Goal: Complete application form: Complete application form

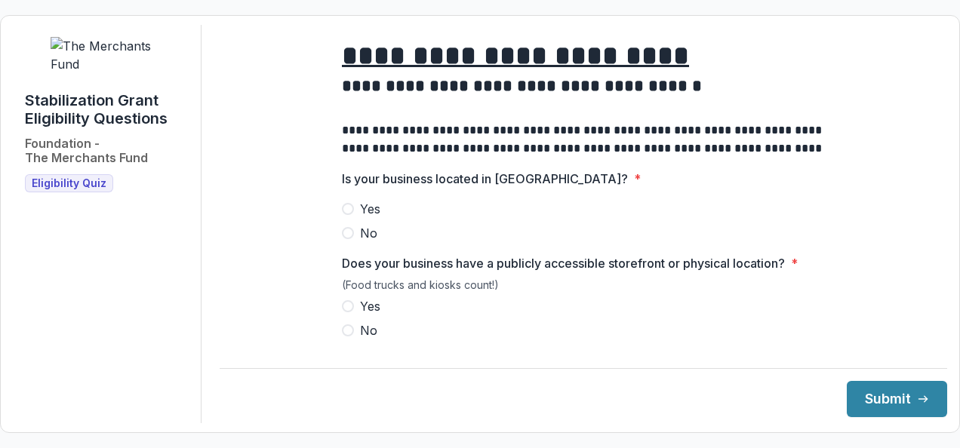
click at [354, 215] on label "Yes" at bounding box center [583, 209] width 483 height 18
click at [346, 312] on span at bounding box center [348, 306] width 12 height 12
click at [875, 397] on button "Submit" at bounding box center [897, 399] width 100 height 36
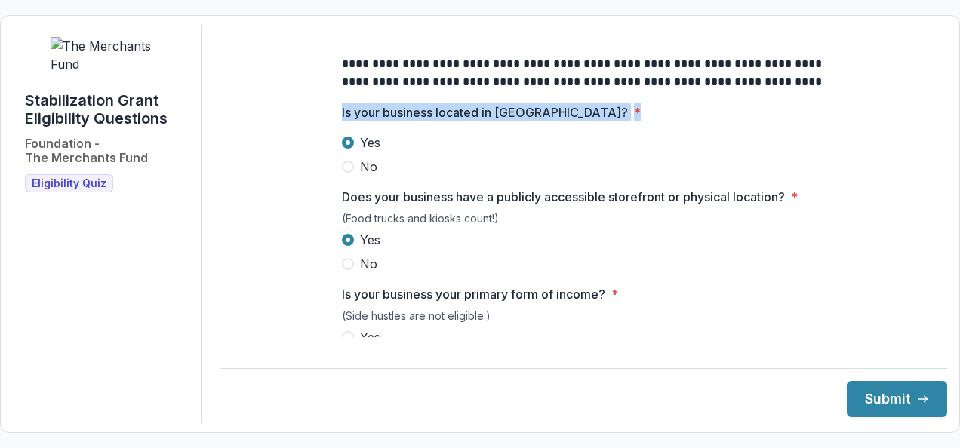
drag, startPoint x: 928, startPoint y: 122, endPoint x: 931, endPoint y: 104, distance: 18.4
click at [931, 104] on main "**********" at bounding box center [583, 181] width 727 height 312
drag, startPoint x: 931, startPoint y: 104, endPoint x: 937, endPoint y: 128, distance: 24.9
click at [937, 128] on div "**********" at bounding box center [583, 224] width 727 height 398
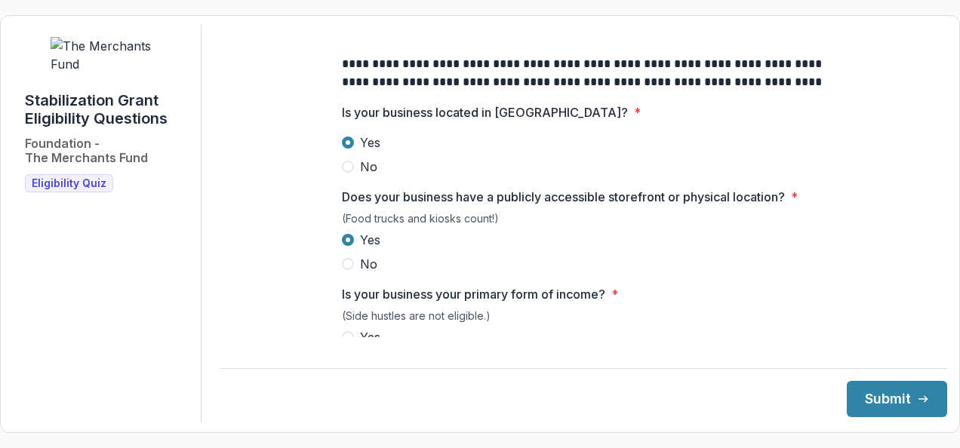
click at [349, 343] on label "Yes" at bounding box center [583, 337] width 483 height 18
drag, startPoint x: 936, startPoint y: 113, endPoint x: 934, endPoint y: 140, distance: 27.2
click at [934, 140] on div "**********" at bounding box center [583, 224] width 727 height 398
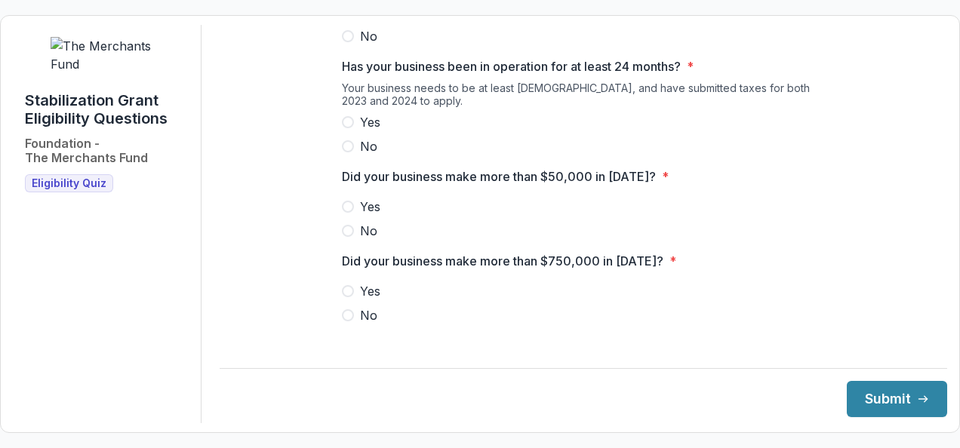
scroll to position [393, 0]
click at [343, 127] on span at bounding box center [348, 121] width 12 height 12
click at [347, 211] on span at bounding box center [348, 205] width 12 height 12
click at [347, 320] on span at bounding box center [348, 314] width 12 height 12
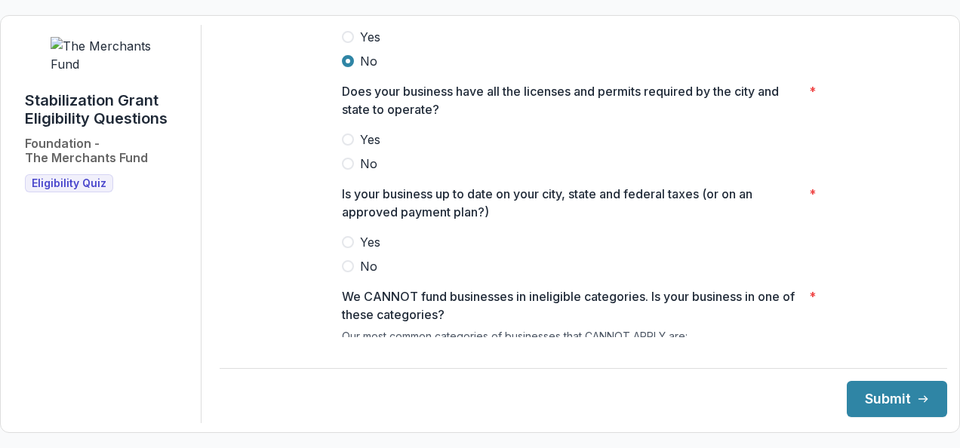
scroll to position [652, 0]
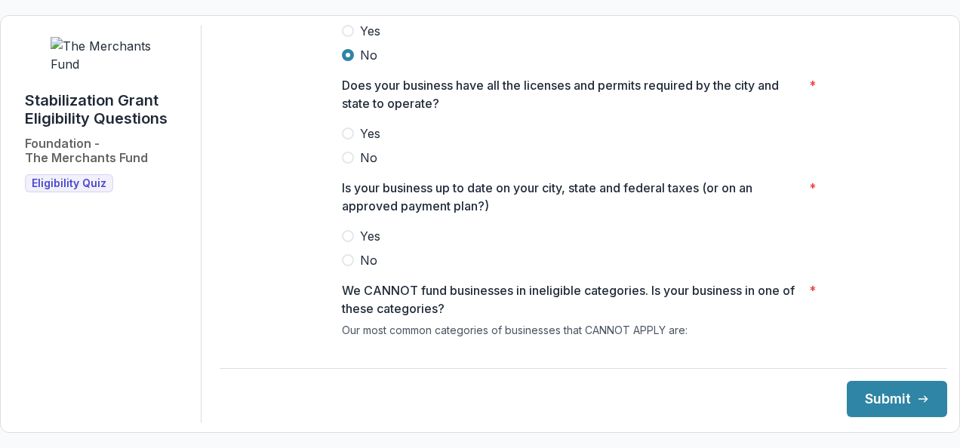
click at [343, 140] on span at bounding box center [348, 134] width 12 height 12
click at [350, 242] on span at bounding box center [348, 236] width 12 height 12
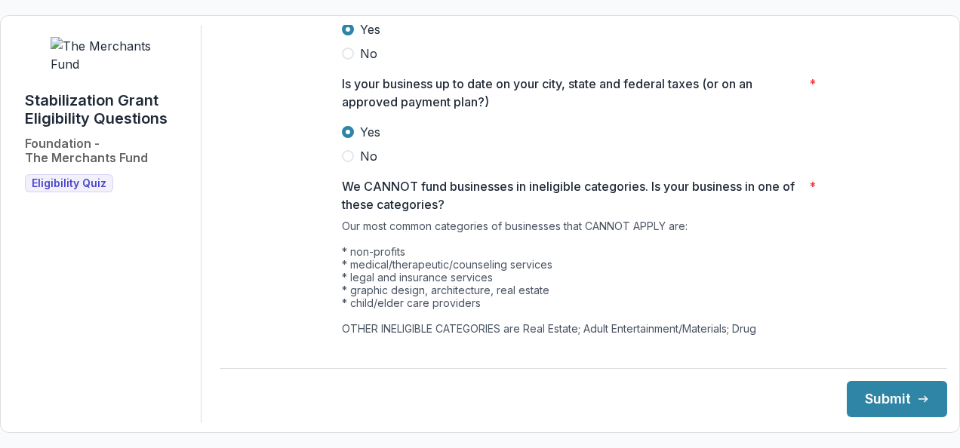
scroll to position [886, 0]
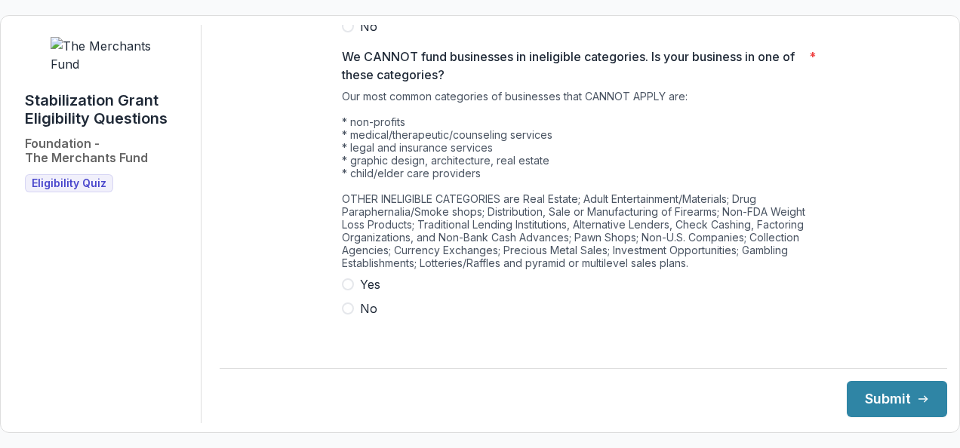
click at [346, 315] on span at bounding box center [348, 309] width 12 height 12
drag, startPoint x: 929, startPoint y: 332, endPoint x: 932, endPoint y: 351, distance: 19.1
click at [932, 351] on div "**********" at bounding box center [583, 224] width 727 height 398
drag, startPoint x: 929, startPoint y: 314, endPoint x: 931, endPoint y: 362, distance: 48.3
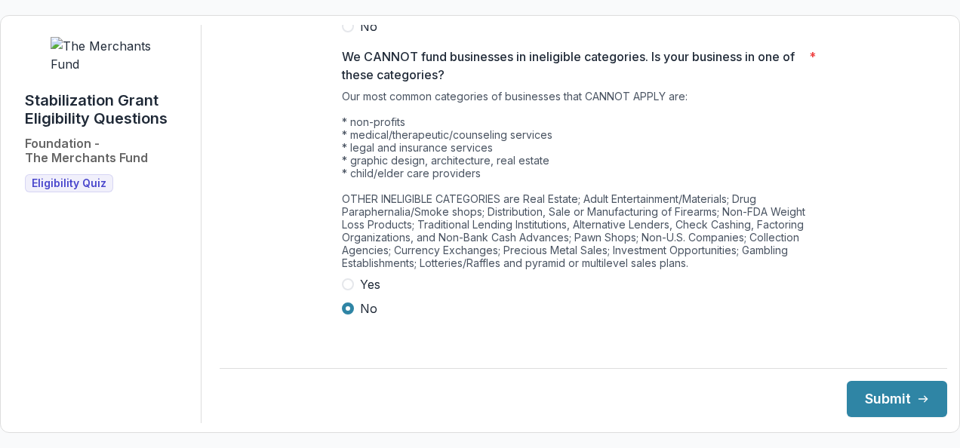
click at [931, 362] on div "**********" at bounding box center [583, 224] width 727 height 398
drag, startPoint x: 931, startPoint y: 362, endPoint x: 872, endPoint y: 300, distance: 85.9
click at [855, 398] on button "Submit" at bounding box center [897, 399] width 100 height 36
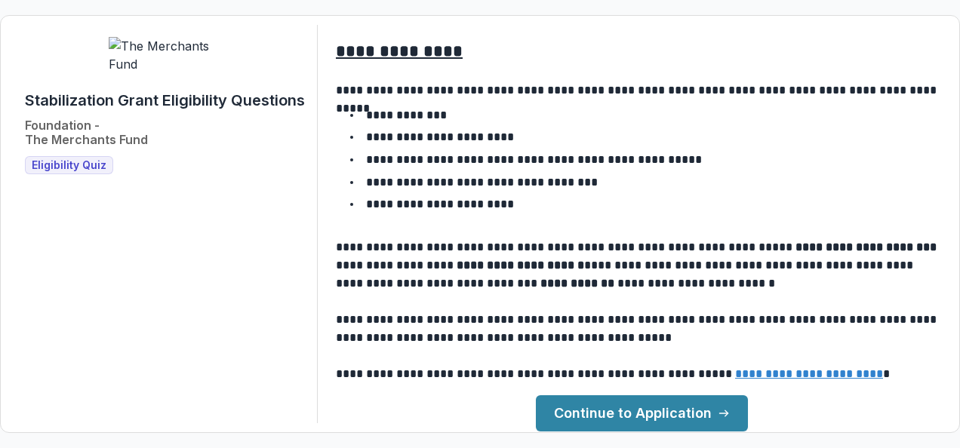
click at [565, 417] on link "Continue to Application" at bounding box center [642, 413] width 212 height 36
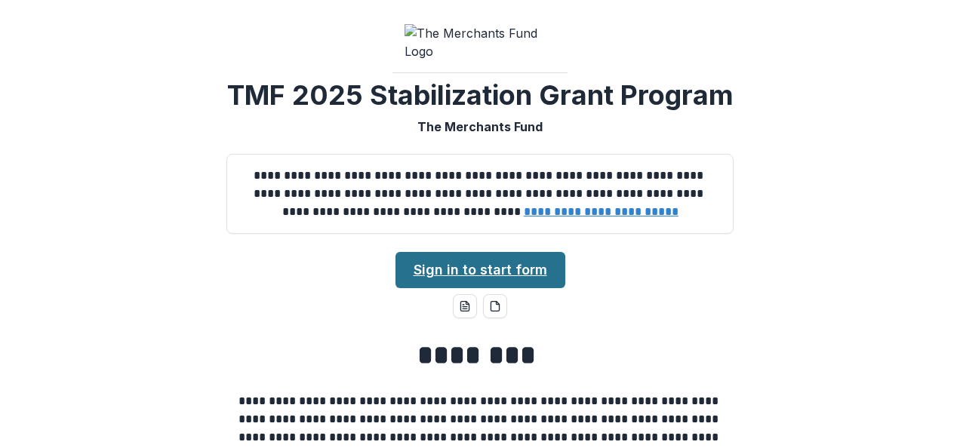
click at [489, 288] on link "Sign in to start form" at bounding box center [480, 270] width 170 height 36
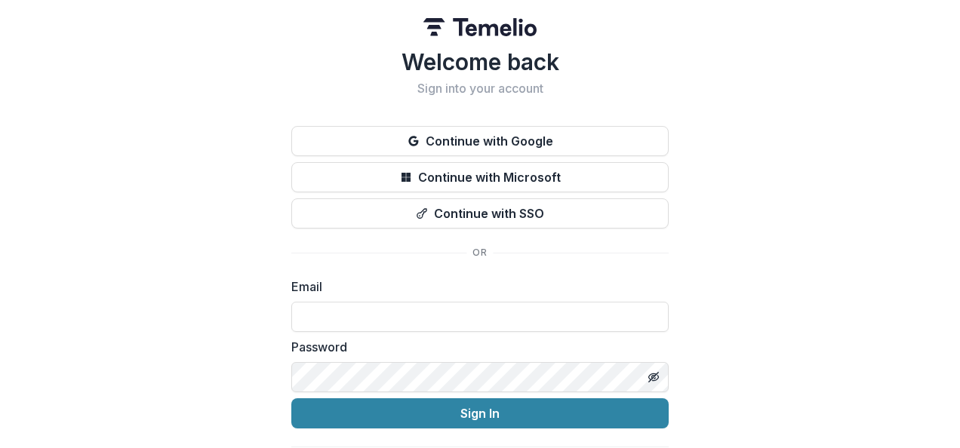
drag, startPoint x: 952, startPoint y: 243, endPoint x: 948, endPoint y: 260, distance: 17.0
click at [948, 260] on div "Welcome back Sign into your account Continue with Google Continue with Microsof…" at bounding box center [480, 240] width 960 height 481
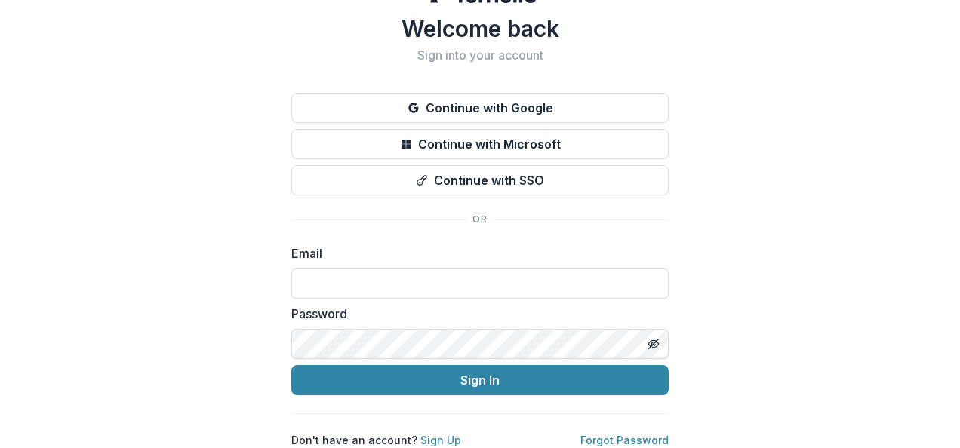
scroll to position [45, 0]
click at [435, 434] on link "Sign Up" at bounding box center [440, 440] width 41 height 13
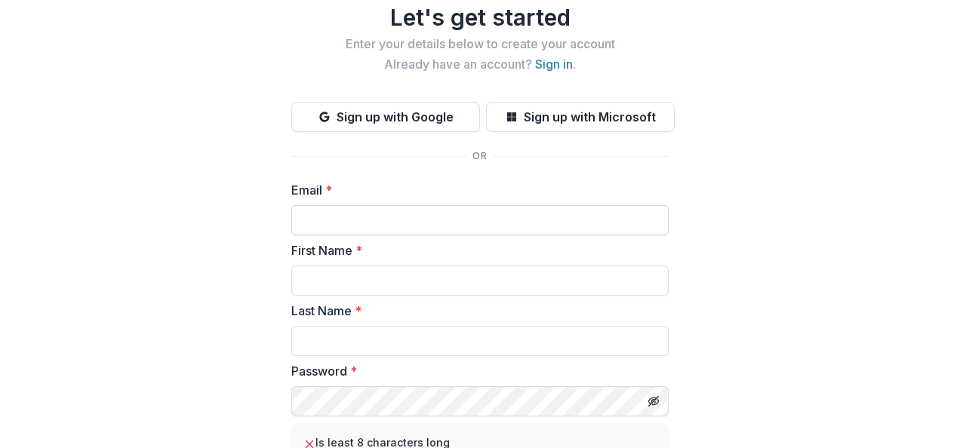
click at [383, 223] on input "Email *" at bounding box center [479, 220] width 377 height 30
type input "**********"
